Goal: Information Seeking & Learning: Learn about a topic

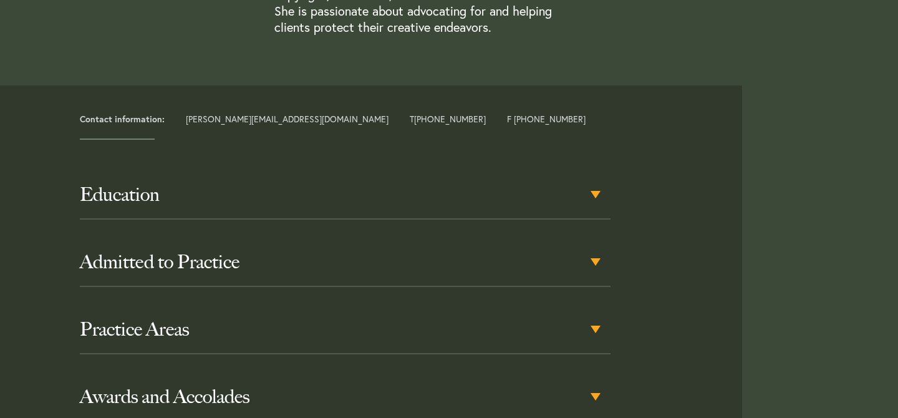
scroll to position [488, 0]
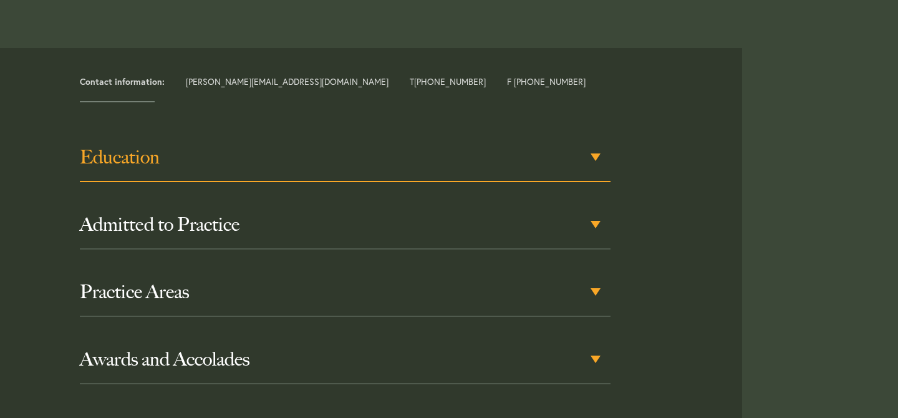
click at [232, 167] on h3 "Education" at bounding box center [345, 157] width 531 height 22
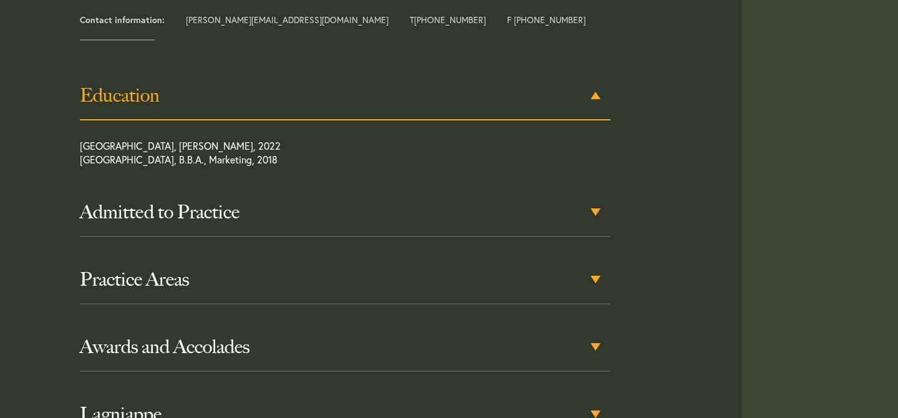
scroll to position [574, 0]
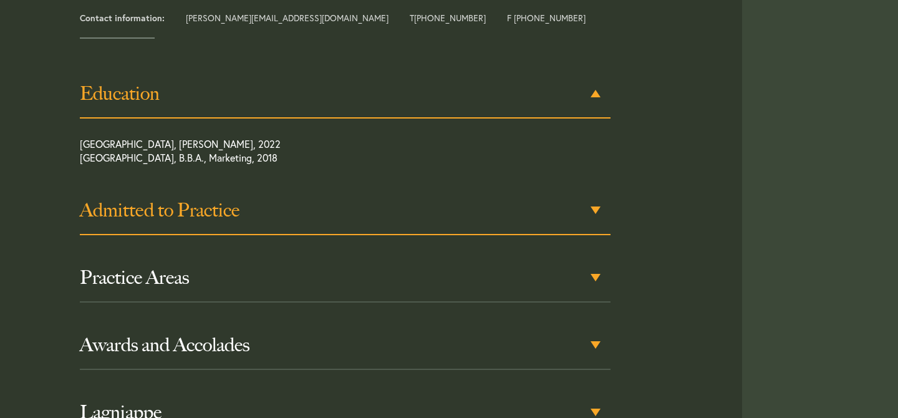
click at [236, 203] on h3 "Admitted to Practice" at bounding box center [345, 210] width 531 height 22
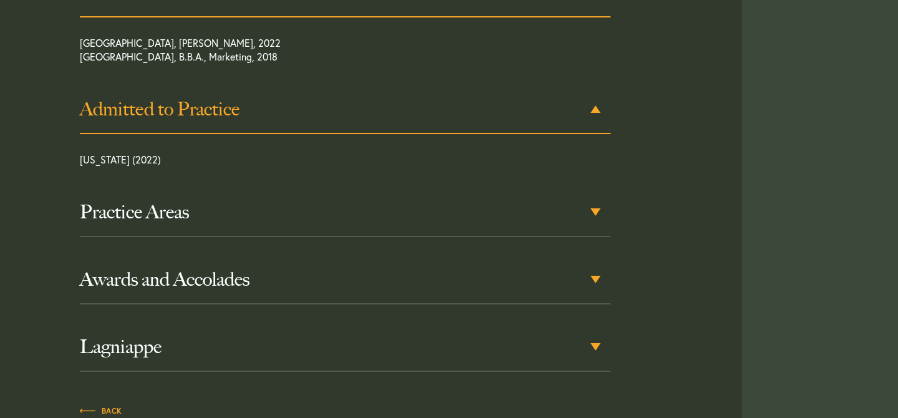
click at [236, 203] on h3 "Practice Areas" at bounding box center [345, 212] width 531 height 22
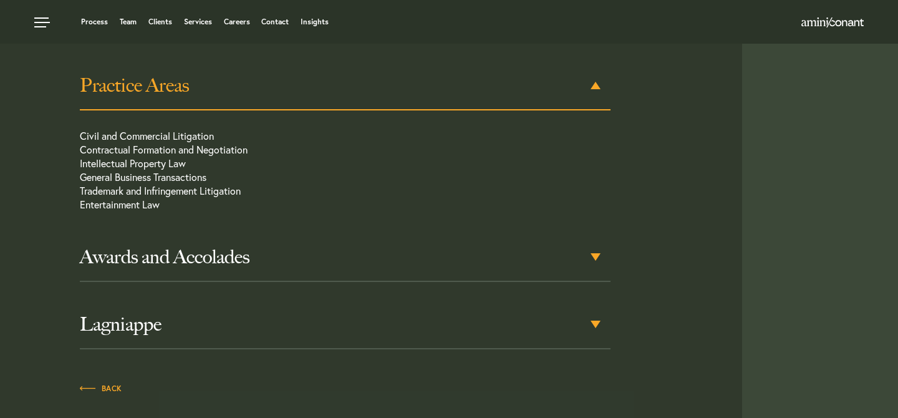
scroll to position [801, 0]
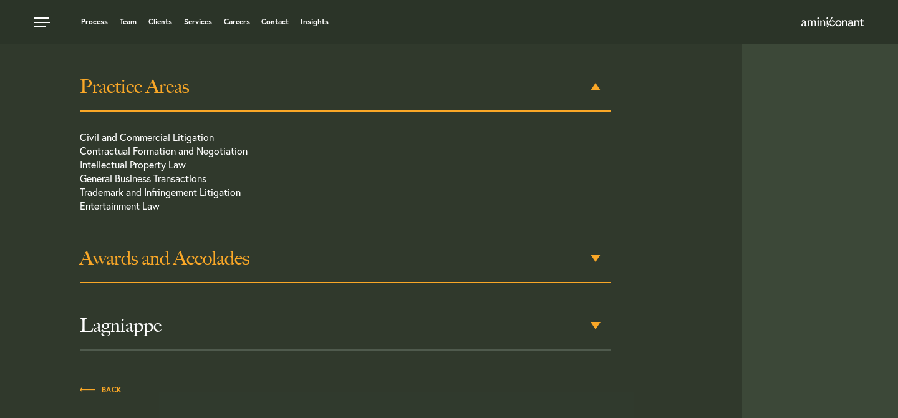
click at [230, 254] on h3 "Awards and Accolades" at bounding box center [345, 258] width 531 height 22
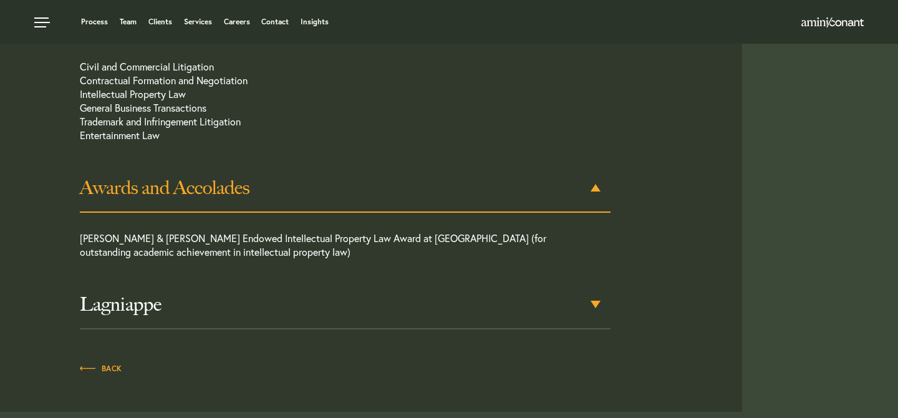
scroll to position [870, 0]
drag, startPoint x: 201, startPoint y: 245, endPoint x: 232, endPoint y: 243, distance: 31.3
click at [228, 243] on p "[PERSON_NAME] & [PERSON_NAME] Endowed Intellectual Property Law Award at [GEOGR…" at bounding box center [319, 249] width 478 height 34
click at [240, 245] on p "[PERSON_NAME] & [PERSON_NAME] Endowed Intellectual Property Law Award at [GEOGR…" at bounding box center [319, 249] width 478 height 34
drag, startPoint x: 246, startPoint y: 251, endPoint x: 258, endPoint y: 254, distance: 12.1
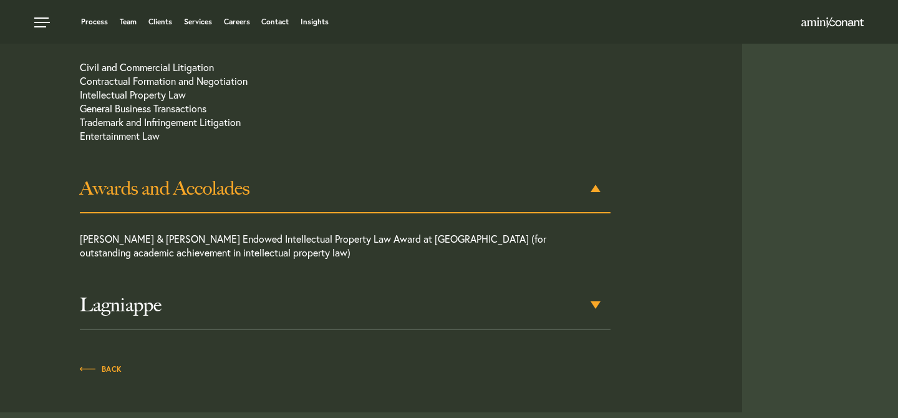
click at [251, 251] on p "[PERSON_NAME] & [PERSON_NAME] Endowed Intellectual Property Law Award at [GEOGR…" at bounding box center [319, 249] width 478 height 34
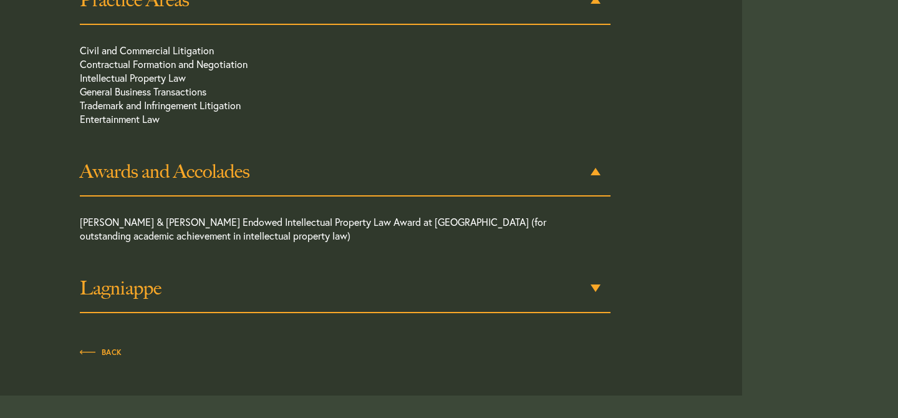
click at [260, 289] on h3 "Lagniappe" at bounding box center [345, 288] width 531 height 22
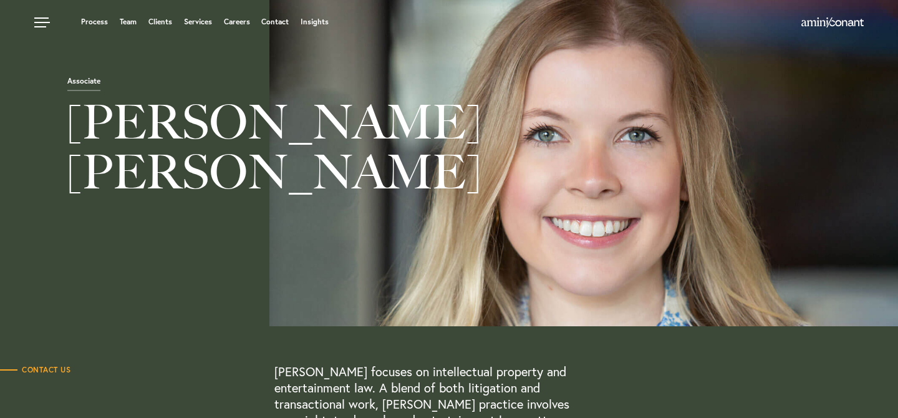
scroll to position [0, 0]
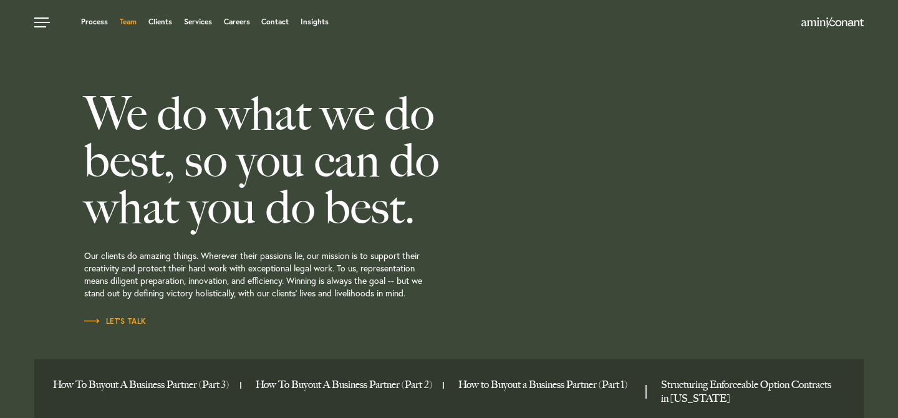
click at [125, 21] on link "Team" at bounding box center [128, 21] width 17 height 7
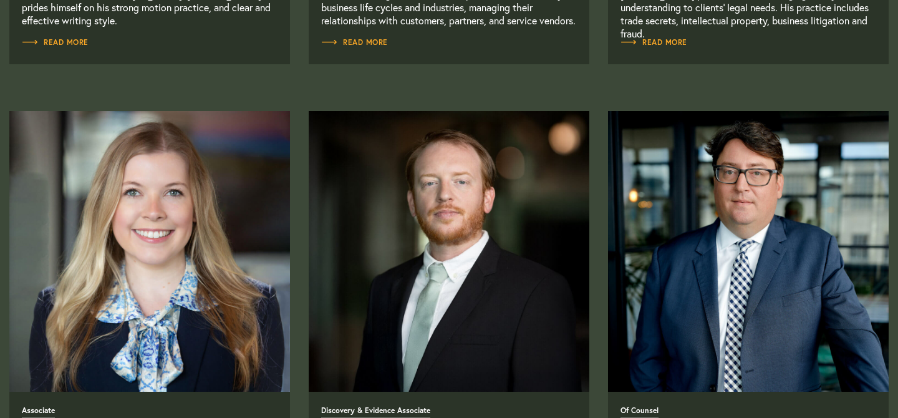
scroll to position [1480, 0]
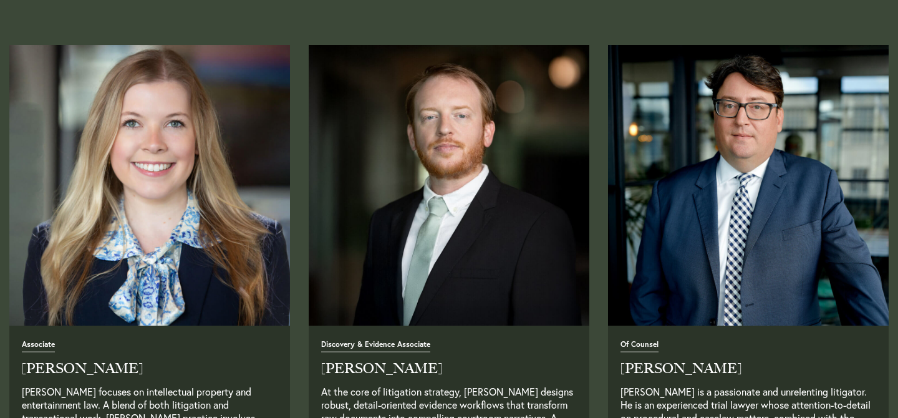
click at [183, 204] on img "Read Full Bio" at bounding box center [149, 185] width 295 height 295
